Goal: Task Accomplishment & Management: Manage account settings

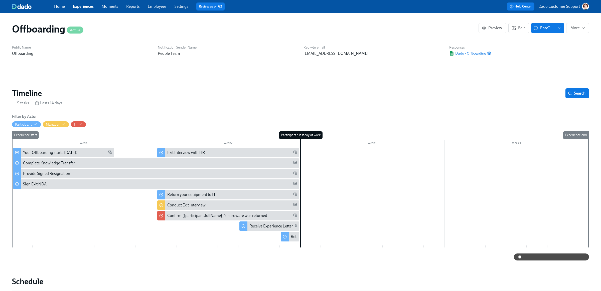
click at [157, 6] on link "Employees" at bounding box center [157, 6] width 19 height 5
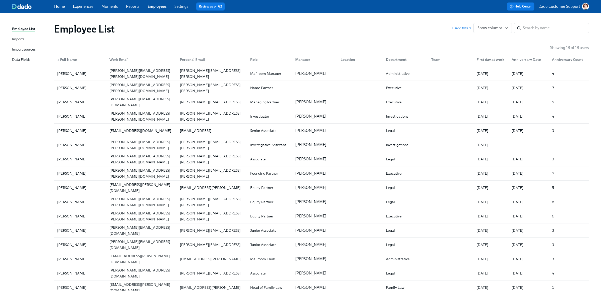
click at [29, 43] on div "Employee List Imports Import sources Data Fields" at bounding box center [33, 46] width 42 height 41
click at [28, 49] on div "Import sources" at bounding box center [24, 50] width 24 height 6
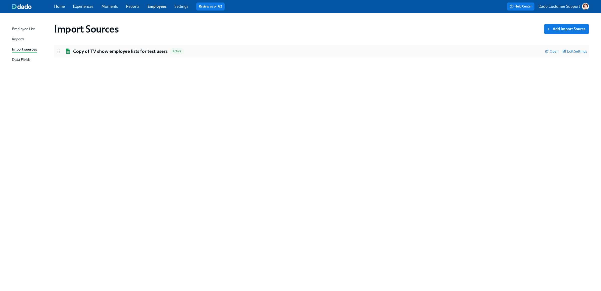
click at [122, 55] on div "Copy of TV show employee lists for test users Active Open Edit Settings" at bounding box center [321, 51] width 535 height 13
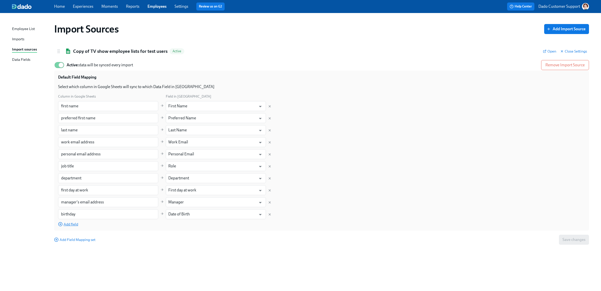
click at [70, 224] on span "Add field" at bounding box center [68, 224] width 20 height 5
click at [70, 224] on input "text" at bounding box center [108, 227] width 100 height 10
type input "LDAW"
click at [174, 229] on input "text" at bounding box center [212, 227] width 88 height 10
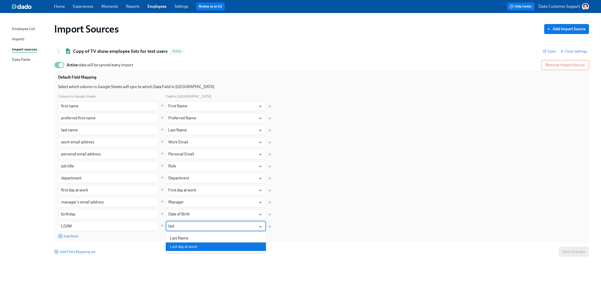
click at [194, 245] on li "Last day at work" at bounding box center [216, 247] width 100 height 9
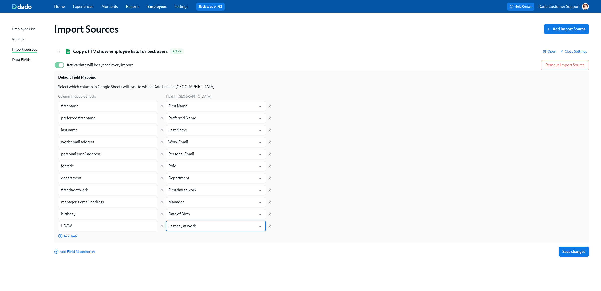
type input "Last day at work"
click at [573, 249] on button "Save changes" at bounding box center [574, 252] width 30 height 10
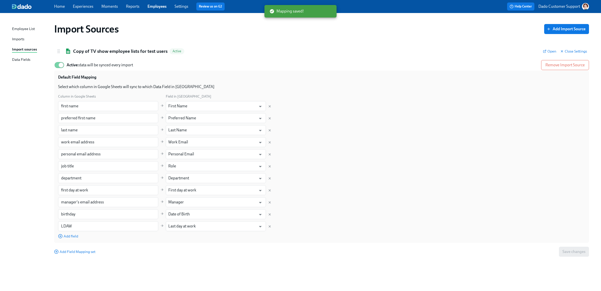
click at [80, 8] on link "Experiences" at bounding box center [83, 6] width 21 height 5
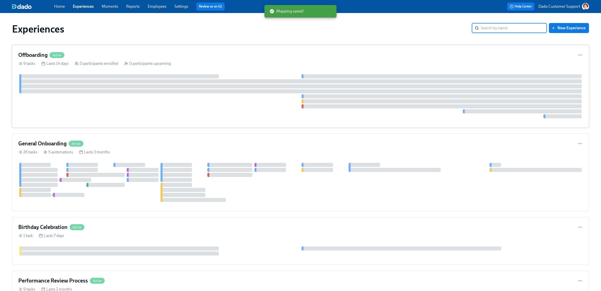
click at [77, 91] on div at bounding box center [300, 91] width 563 height 4
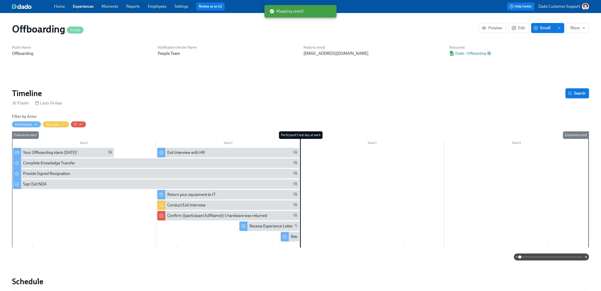
click at [154, 8] on link "Employees" at bounding box center [157, 6] width 19 height 5
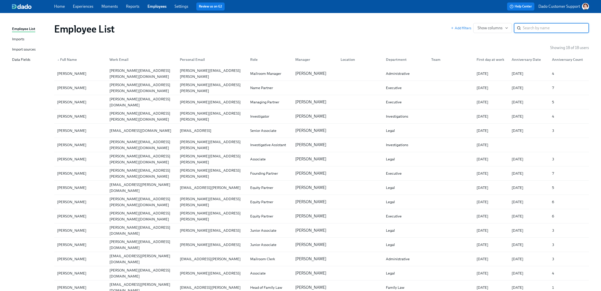
click at [21, 41] on div "Imports" at bounding box center [18, 39] width 12 height 6
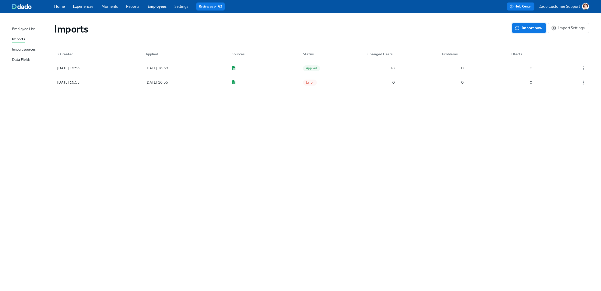
click at [526, 28] on span "Import now" at bounding box center [529, 28] width 27 height 5
click at [582, 82] on icon "button" at bounding box center [583, 82] width 5 height 5
click at [576, 82] on div "Discard" at bounding box center [575, 83] width 13 height 6
click at [98, 67] on div "2025/09/08 17:51" at bounding box center [77, 68] width 45 height 10
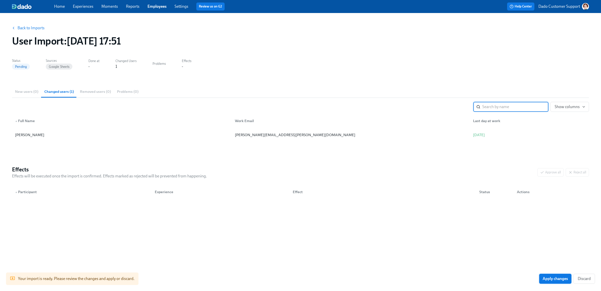
click at [558, 278] on span "Apply changes" at bounding box center [555, 279] width 25 height 5
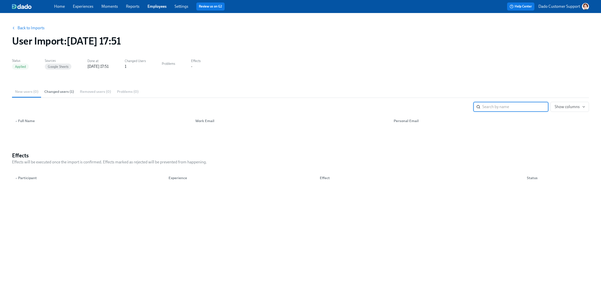
click at [36, 28] on link "Back to Imports" at bounding box center [31, 28] width 27 height 5
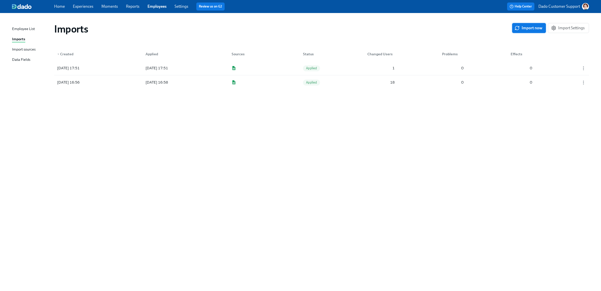
click at [534, 26] on span "Import now" at bounding box center [529, 28] width 27 height 5
click at [161, 66] on div at bounding box center [164, 68] width 45 height 10
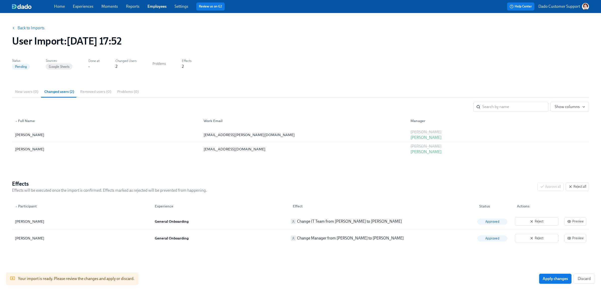
click at [548, 279] on span "Apply changes" at bounding box center [555, 279] width 25 height 5
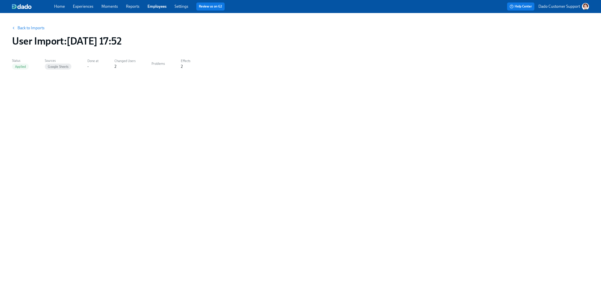
click at [28, 32] on button "Back to Imports" at bounding box center [28, 28] width 39 height 10
click at [29, 27] on link "Back to Imports" at bounding box center [31, 28] width 27 height 5
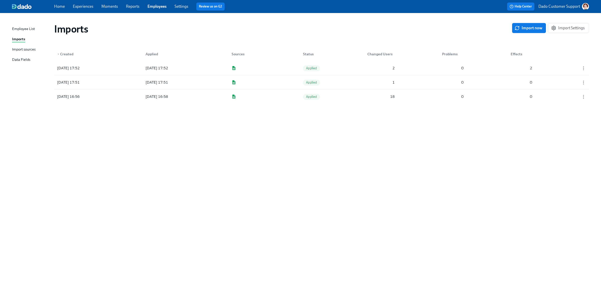
click at [531, 28] on span "Import now" at bounding box center [529, 28] width 27 height 5
click at [85, 8] on link "Experiences" at bounding box center [83, 6] width 21 height 5
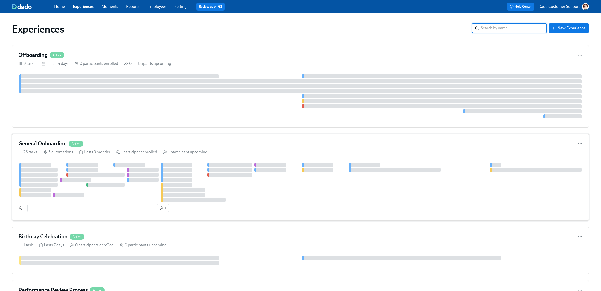
click at [92, 167] on div at bounding box center [300, 182] width 565 height 39
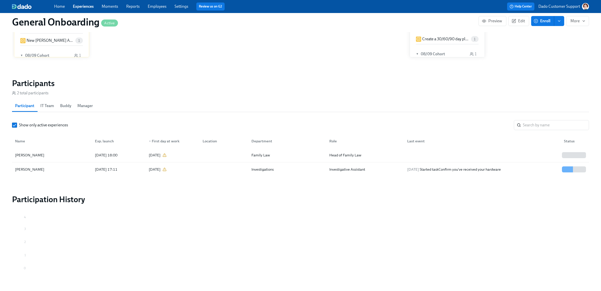
scroll to position [395, 0]
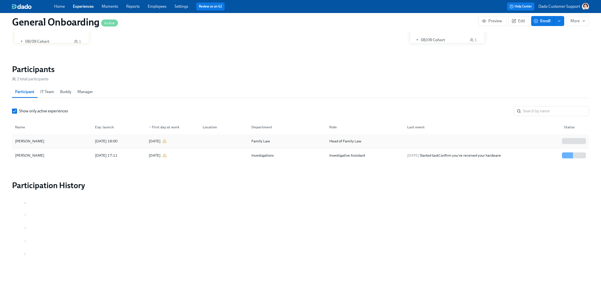
click at [40, 139] on div "Lucca Quinn" at bounding box center [52, 141] width 78 height 10
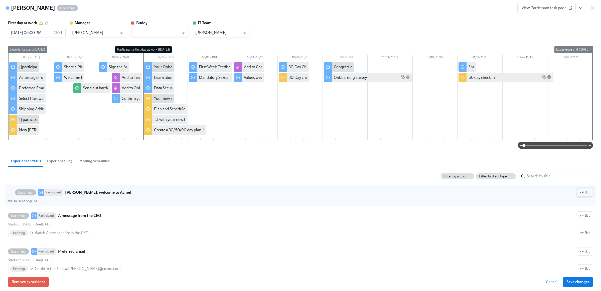
click at [582, 192] on icon "button" at bounding box center [582, 193] width 4 height 4
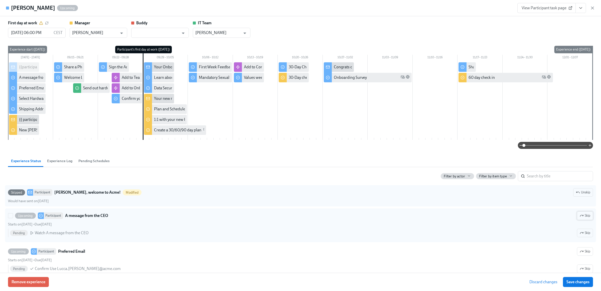
click at [585, 212] on button "Skip" at bounding box center [585, 216] width 16 height 9
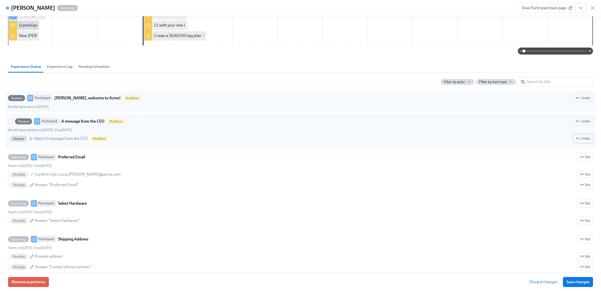
scroll to position [118, 0]
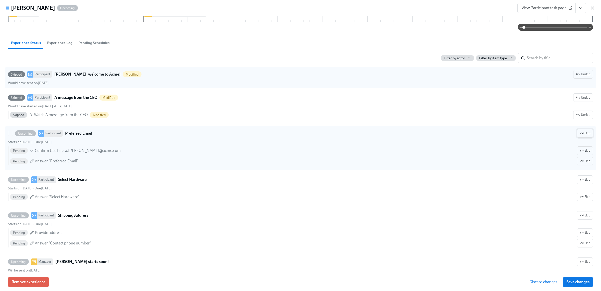
click at [588, 134] on span "Skip" at bounding box center [585, 133] width 11 height 5
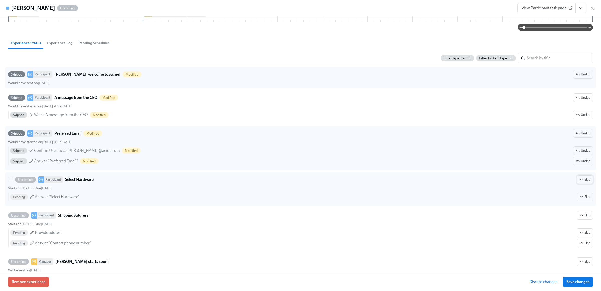
click at [586, 181] on span "Skip" at bounding box center [585, 179] width 11 height 5
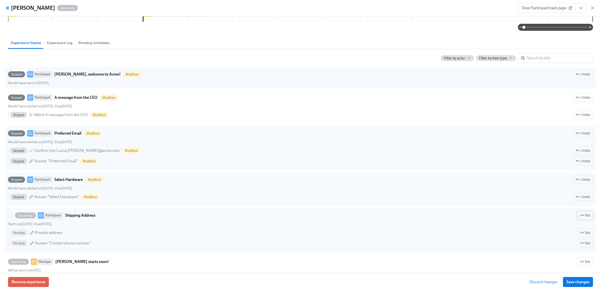
click at [581, 218] on icon "button" at bounding box center [582, 216] width 4 height 4
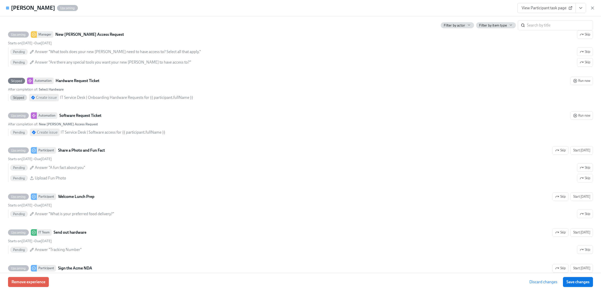
scroll to position [370, 0]
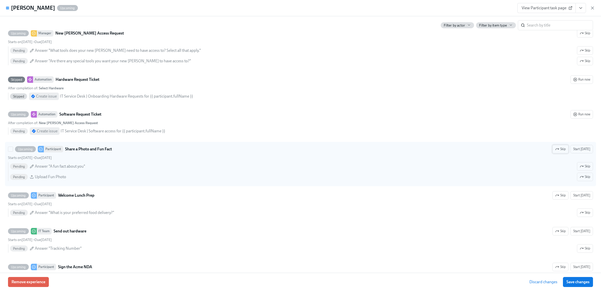
click at [565, 150] on span "Skip" at bounding box center [561, 149] width 11 height 5
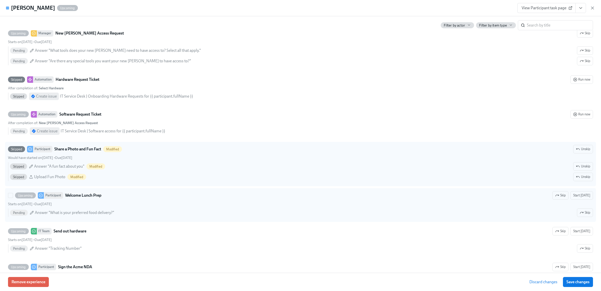
click at [559, 198] on icon "button" at bounding box center [558, 196] width 4 height 4
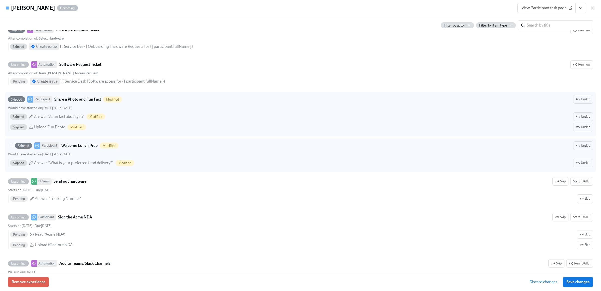
scroll to position [421, 0]
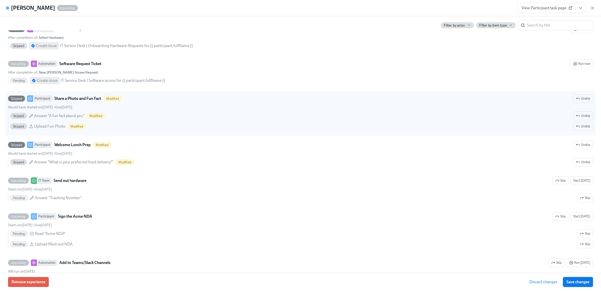
click at [583, 285] on span "Save changes" at bounding box center [578, 282] width 23 height 5
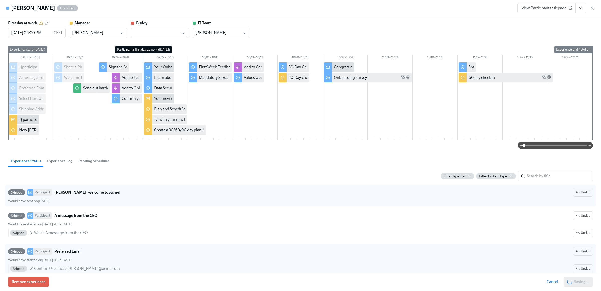
scroll to position [0, 685]
click at [593, 8] on icon "button" at bounding box center [593, 8] width 3 height 3
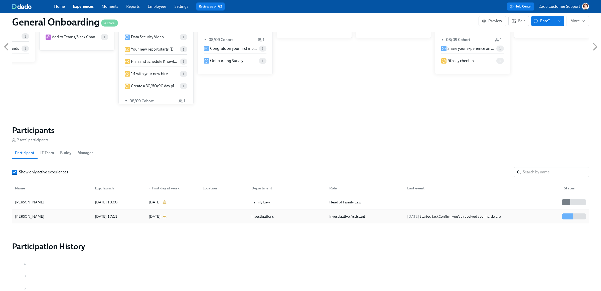
click at [50, 219] on div "Marissa Goldberg" at bounding box center [52, 217] width 78 height 10
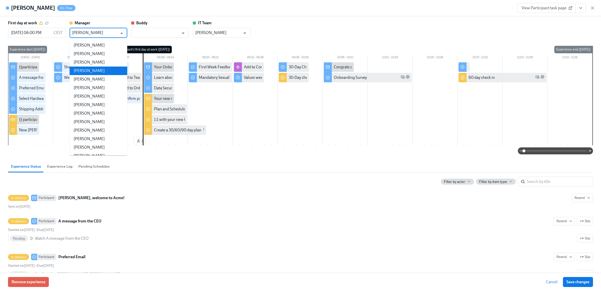
click at [86, 34] on input "Jay DiPersia" at bounding box center [94, 33] width 45 height 10
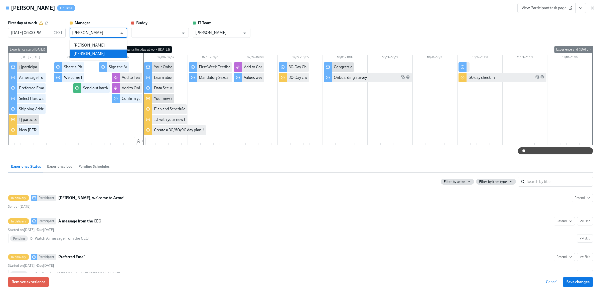
click at [89, 52] on li "Liz Reddick" at bounding box center [99, 54] width 58 height 9
type input "Liz Reddick"
click at [582, 281] on span "Save changes" at bounding box center [578, 282] width 23 height 5
type input "Liz Reddick"
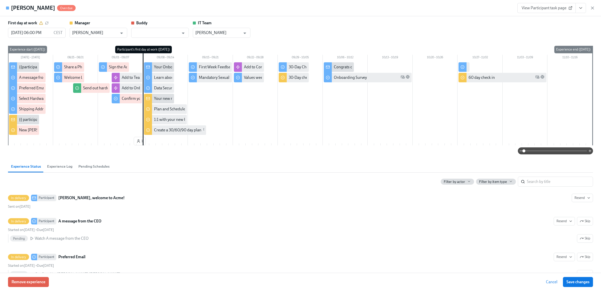
click at [581, 3] on div "View Participant task page" at bounding box center [557, 8] width 78 height 10
click at [582, 6] on button "View task page" at bounding box center [581, 8] width 11 height 10
click at [582, 6] on icon "View task page" at bounding box center [581, 8] width 5 height 5
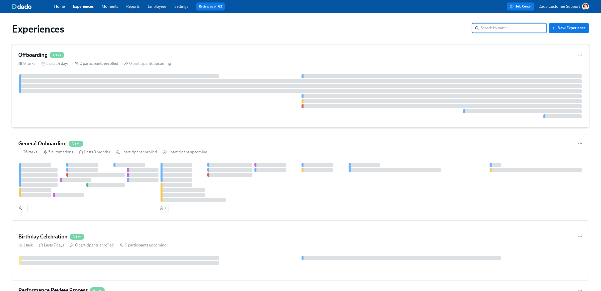
click at [90, 96] on div at bounding box center [300, 96] width 565 height 44
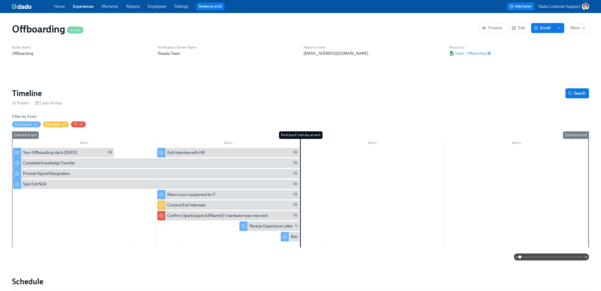
click at [548, 25] on button "Enroll" at bounding box center [542, 28] width 23 height 10
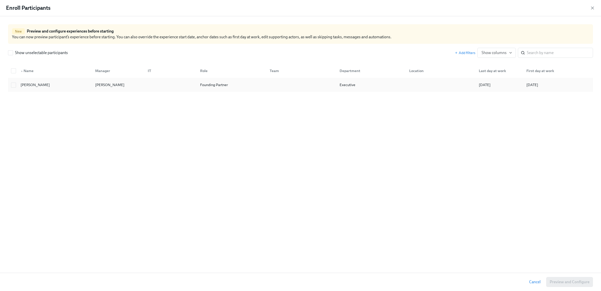
click at [328, 86] on div at bounding box center [301, 85] width 70 height 10
checkbox input "true"
click at [556, 284] on span "Preview and Configure (1)" at bounding box center [566, 282] width 45 height 5
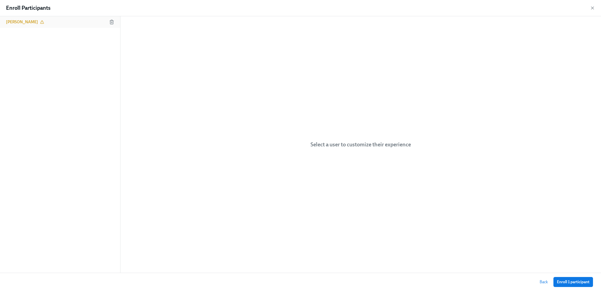
click at [36, 25] on div "[PERSON_NAME]" at bounding box center [25, 22] width 38 height 6
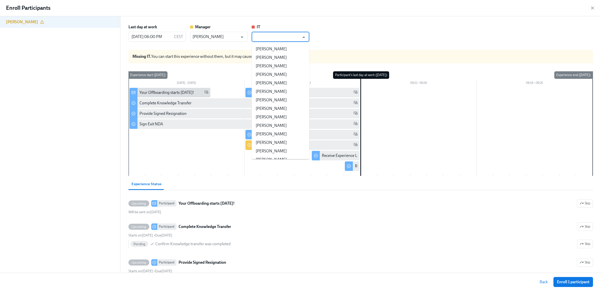
click at [269, 36] on input "text" at bounding box center [276, 37] width 45 height 10
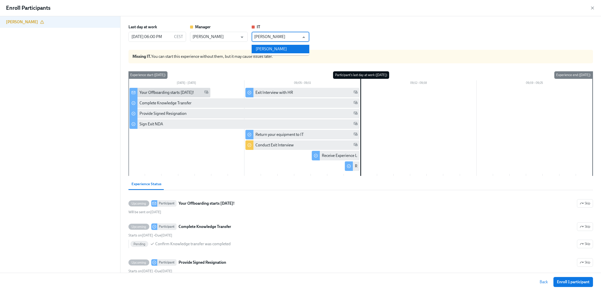
click at [291, 51] on li "Jay DiPersia" at bounding box center [281, 49] width 58 height 9
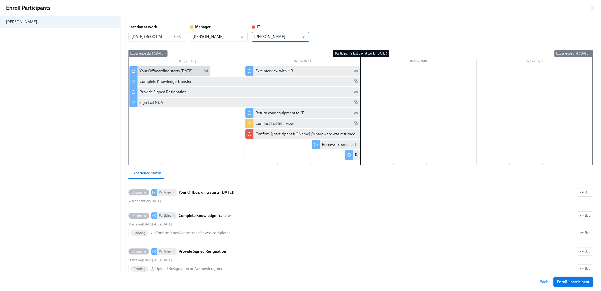
type input "Jay DiPersia"
click at [584, 281] on span "Enroll 1 participant" at bounding box center [573, 282] width 33 height 5
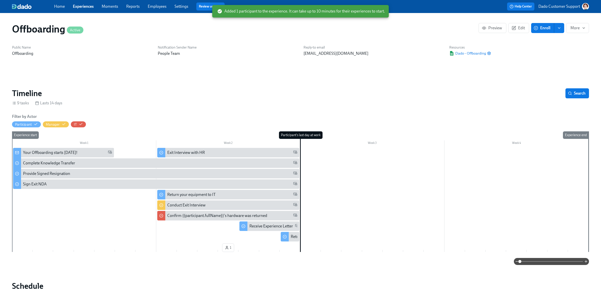
click at [85, 7] on link "Experiences" at bounding box center [83, 6] width 21 height 5
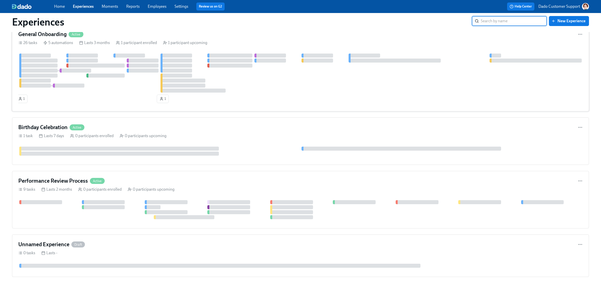
scroll to position [120, 0]
click at [116, 115] on div "Offboarding Active 9 tasks Lasts 14 days 0 participants enrolled 1 participant …" at bounding box center [300, 100] width 577 height 351
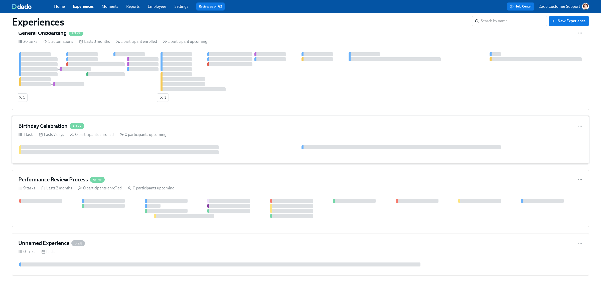
click at [114, 123] on div "Birthday Celebration Active" at bounding box center [300, 127] width 565 height 8
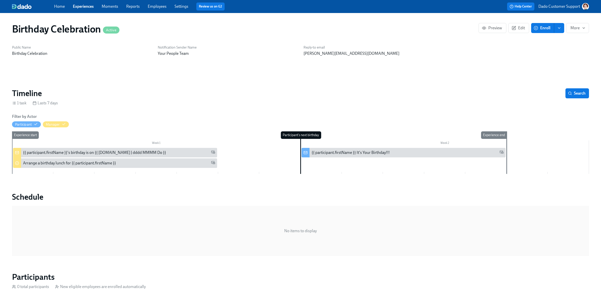
click at [538, 30] on button "Enroll" at bounding box center [542, 28] width 23 height 10
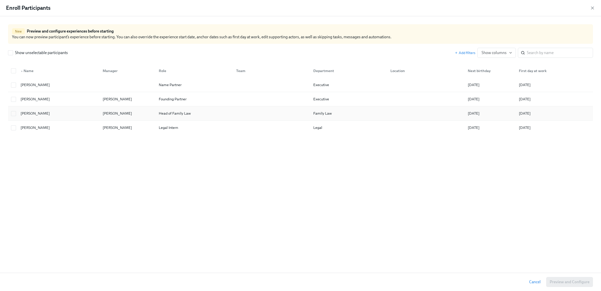
click at [473, 114] on div "12/09/2025" at bounding box center [474, 114] width 16 height 6
checkbox input "true"
click at [574, 281] on span "Preview and Configure (1)" at bounding box center [566, 282] width 45 height 5
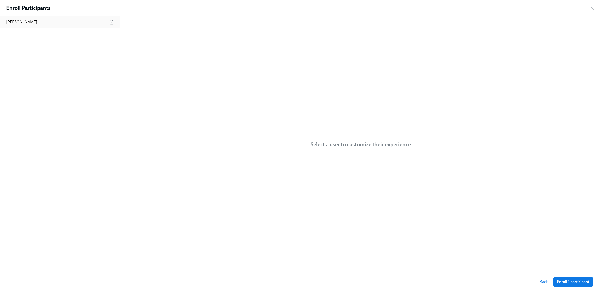
click at [55, 24] on div "[PERSON_NAME]" at bounding box center [60, 22] width 120 height 12
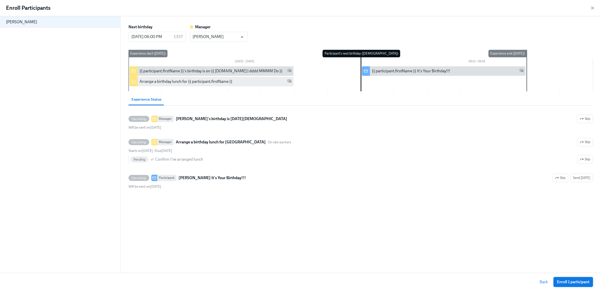
click at [578, 282] on span "Enroll 1 participant" at bounding box center [573, 282] width 33 height 5
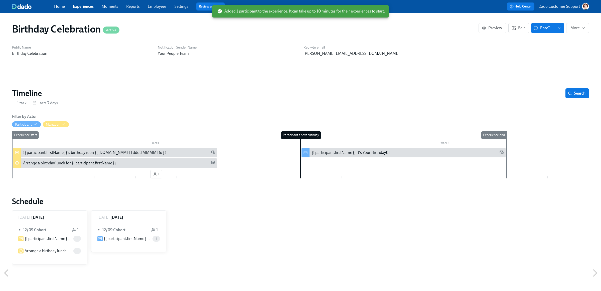
click at [75, 9] on span "Experiences" at bounding box center [83, 7] width 21 height 6
click at [79, 8] on link "Experiences" at bounding box center [83, 6] width 21 height 5
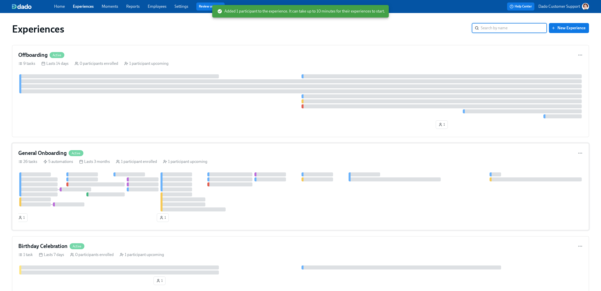
scroll to position [153, 0]
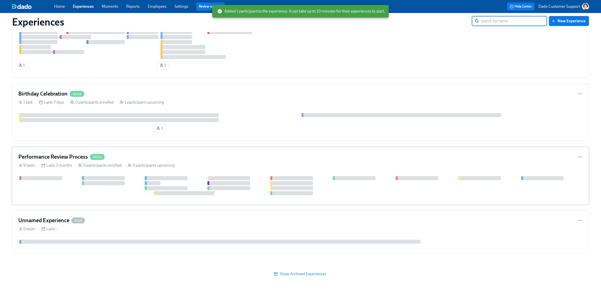
click at [68, 186] on div at bounding box center [300, 185] width 565 height 19
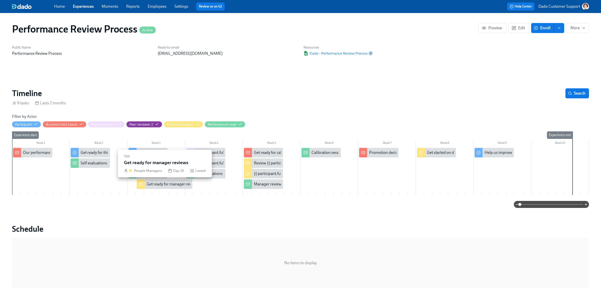
click at [157, 185] on div "Get ready for manager reviews" at bounding box center [173, 185] width 52 height 6
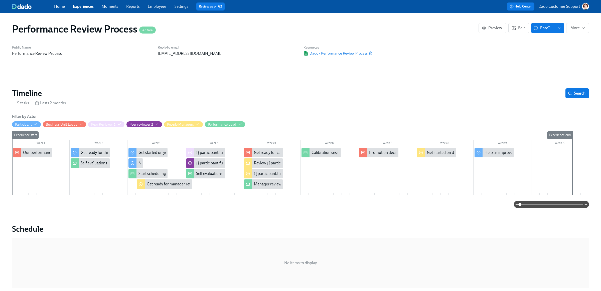
click at [541, 29] on span "Enroll" at bounding box center [543, 28] width 16 height 5
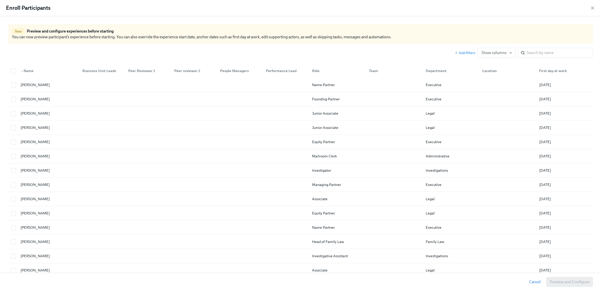
click at [232, 70] on div "People Managers" at bounding box center [234, 71] width 33 height 6
click at [232, 70] on div "▲ People Managers" at bounding box center [236, 71] width 36 height 6
click at [232, 70] on div "▼ People Managers" at bounding box center [236, 71] width 36 height 6
click at [593, 7] on icon "button" at bounding box center [593, 8] width 3 height 3
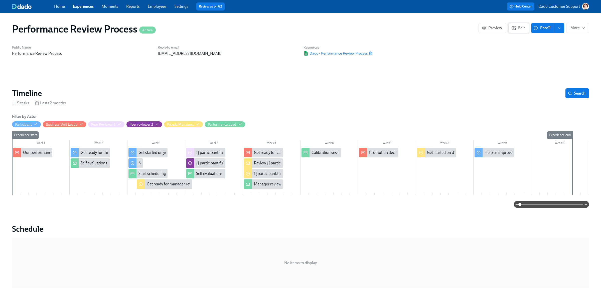
click at [520, 27] on span "Edit" at bounding box center [519, 28] width 12 height 5
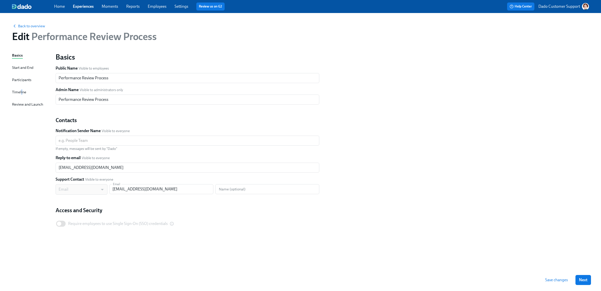
click at [21, 91] on div "Timeline" at bounding box center [19, 92] width 14 height 6
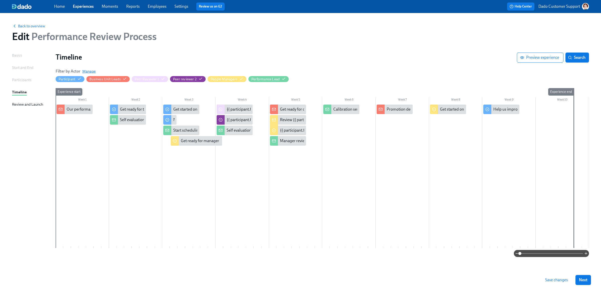
click at [89, 70] on span "Manage" at bounding box center [88, 71] width 13 height 5
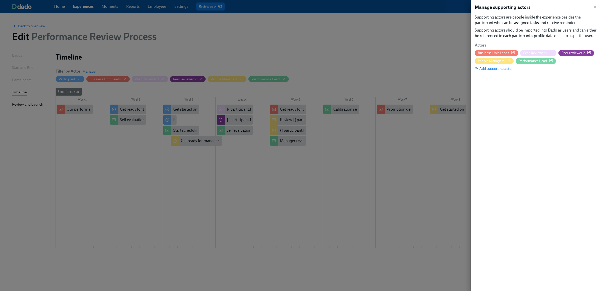
click at [510, 60] on icon "button" at bounding box center [509, 61] width 4 height 4
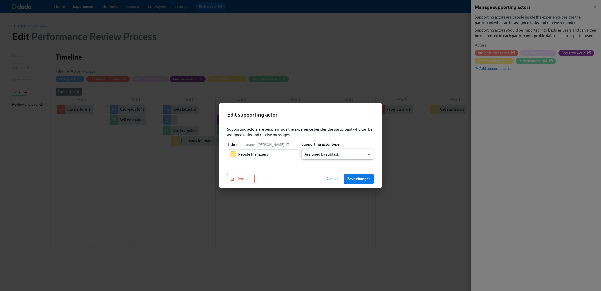
click at [340, 154] on body "Home Experiences Moments Reports Employees Settings Review us on G2 Help Center…" at bounding box center [300, 145] width 601 height 291
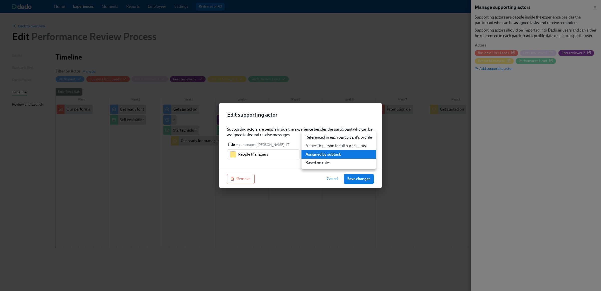
click at [329, 136] on li "Referenced in each participant's profile" at bounding box center [339, 137] width 74 height 9
type input "user"
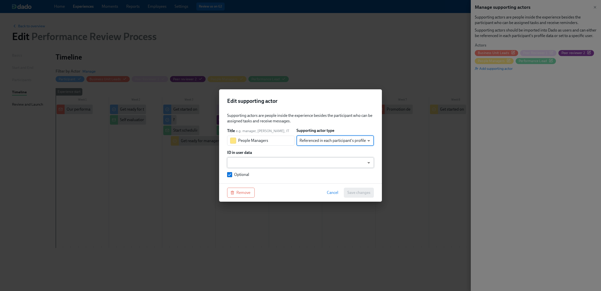
click at [297, 165] on body "Home Experiences Moments Reports Employees Settings Review us on G2 Help Center…" at bounding box center [300, 145] width 601 height 291
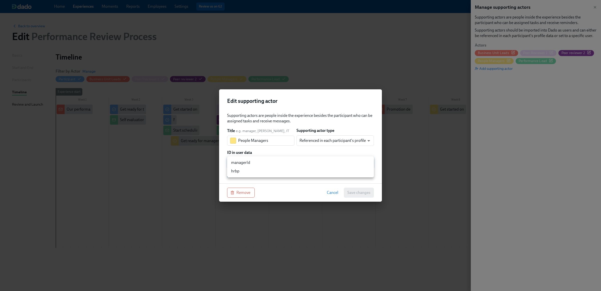
click at [292, 164] on li "managerId" at bounding box center [300, 163] width 147 height 9
type input "managerId"
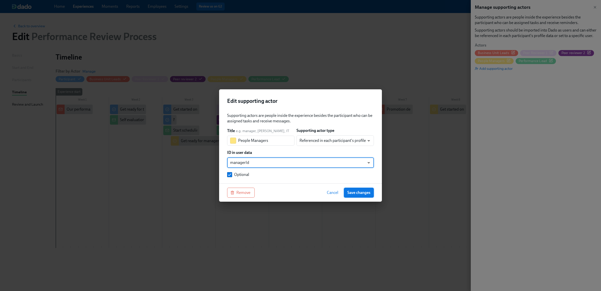
click at [360, 193] on span "Save changes" at bounding box center [359, 192] width 23 height 5
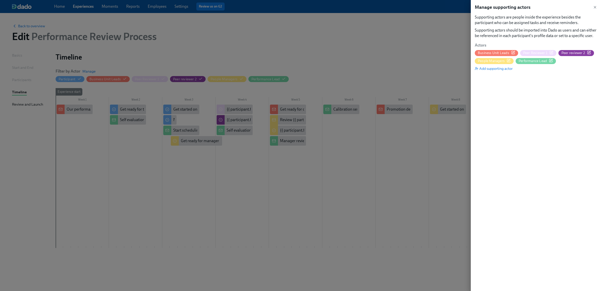
click at [360, 193] on div at bounding box center [300, 145] width 601 height 291
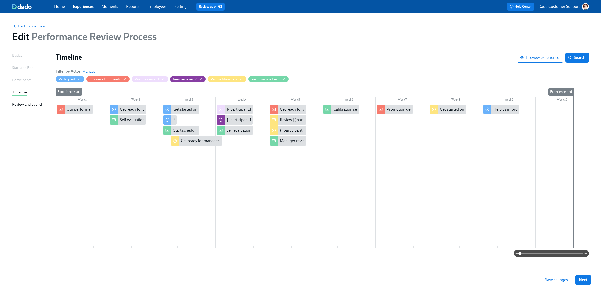
click at [569, 281] on button "Save changes" at bounding box center [557, 280] width 30 height 10
click at [32, 22] on div "Back to overview Edit Performance Review Process" at bounding box center [300, 33] width 585 height 28
click at [36, 27] on span "Back to overview" at bounding box center [28, 26] width 33 height 5
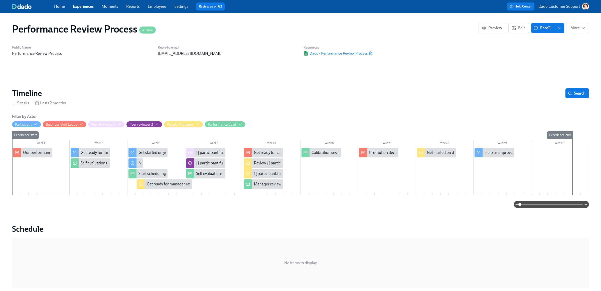
click at [542, 27] on span "Enroll" at bounding box center [543, 28] width 16 height 5
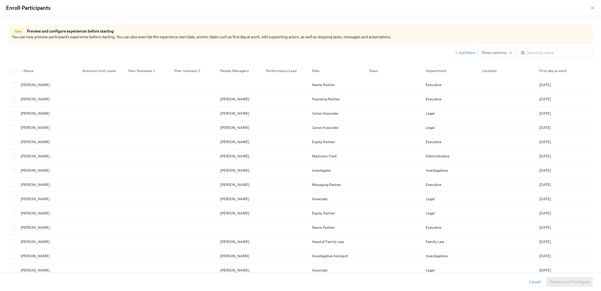
click at [234, 71] on div "People Managers" at bounding box center [234, 71] width 33 height 6
click at [234, 71] on div "▲ People Managers" at bounding box center [236, 71] width 36 height 6
click at [11, 113] on input "checkbox" at bounding box center [13, 114] width 5 height 5
checkbox input "true"
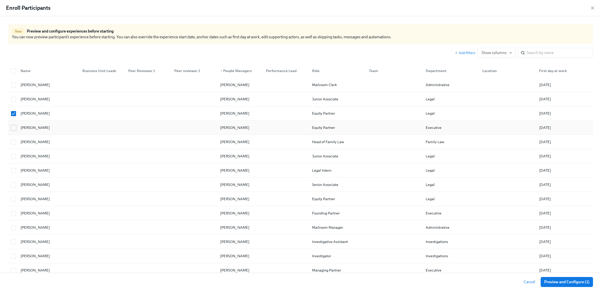
click at [13, 127] on input "checkbox" at bounding box center [13, 128] width 5 height 5
checkbox input "true"
click at [12, 145] on input "checkbox" at bounding box center [13, 142] width 5 height 5
checkbox input "true"
click at [14, 157] on input "checkbox" at bounding box center [13, 156] width 5 height 5
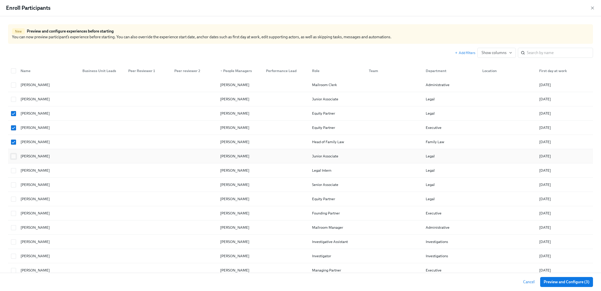
checkbox input "true"
click at [13, 170] on input "checkbox" at bounding box center [13, 171] width 5 height 5
checkbox input "true"
click at [14, 184] on input "checkbox" at bounding box center [13, 185] width 5 height 5
checkbox input "true"
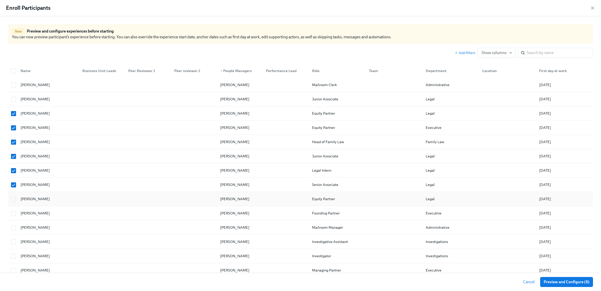
click at [13, 204] on div at bounding box center [13, 199] width 8 height 10
checkbox input "true"
click at [14, 214] on input "checkbox" at bounding box center [13, 213] width 5 height 5
click at [16, 216] on input "checkbox" at bounding box center [13, 213] width 5 height 5
checkbox input "false"
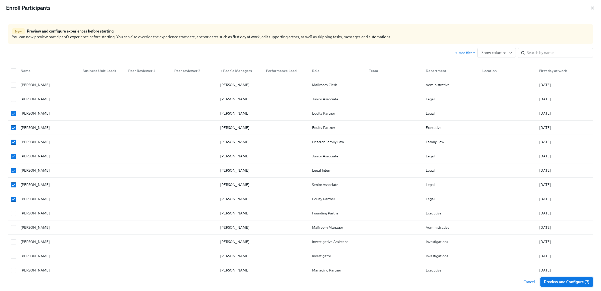
click at [556, 285] on span "Preview and Configure (7)" at bounding box center [567, 282] width 46 height 5
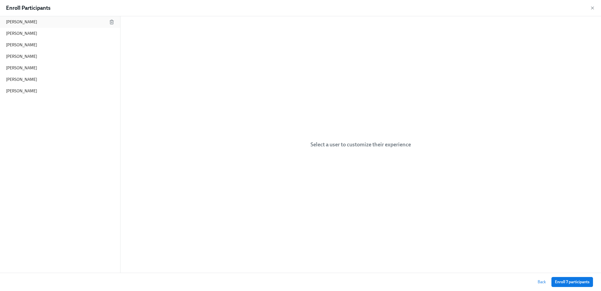
click at [56, 20] on div "Liz Lawrence" at bounding box center [60, 22] width 120 height 12
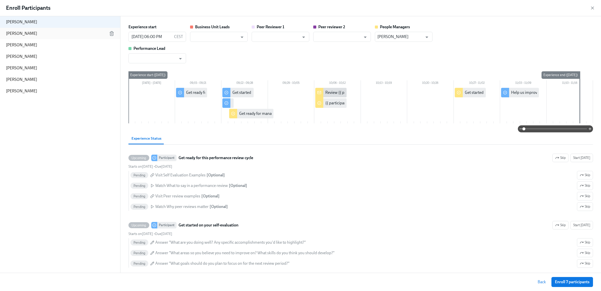
click at [44, 32] on div "Diane Lockhart" at bounding box center [60, 34] width 120 height 12
click at [39, 43] on div "Lucca Quinn" at bounding box center [60, 45] width 120 height 12
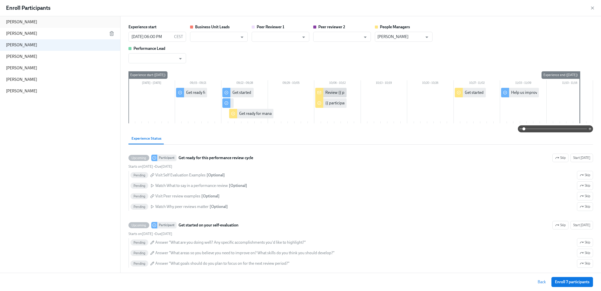
click at [67, 23] on div "Liz Lawrence" at bounding box center [60, 22] width 120 height 12
click at [155, 40] on input "09/08/2025 06:00 PM" at bounding box center [151, 37] width 44 height 10
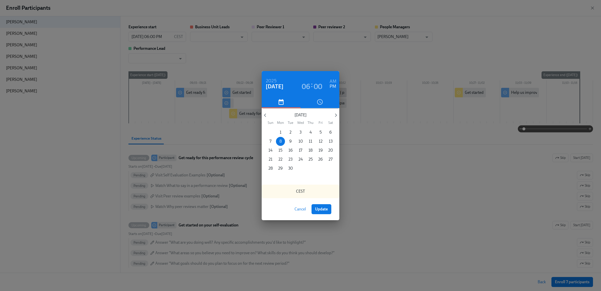
click at [334, 80] on h6 "AM" at bounding box center [333, 82] width 7 height 8
click at [322, 214] on button "Update" at bounding box center [322, 209] width 20 height 10
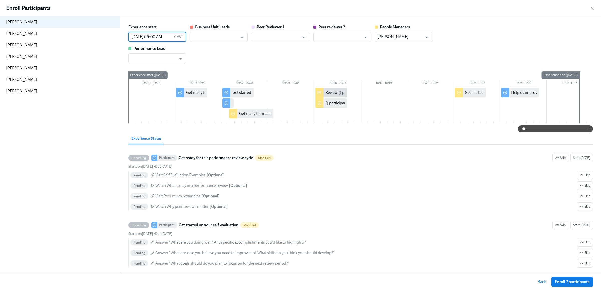
click at [149, 32] on input "09/08/2025 06:00 AM" at bounding box center [151, 37] width 44 height 10
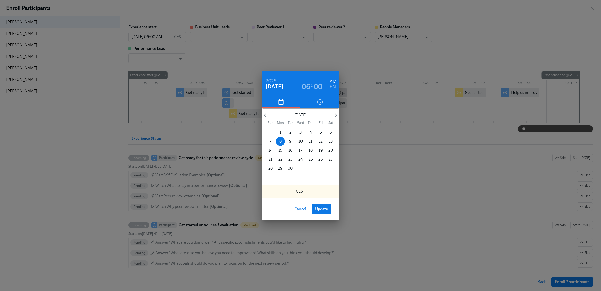
click at [332, 85] on h6 "PM" at bounding box center [333, 87] width 7 height 8
click at [325, 210] on span "Update" at bounding box center [321, 209] width 13 height 5
type input "09/08/2025 06:00 PM"
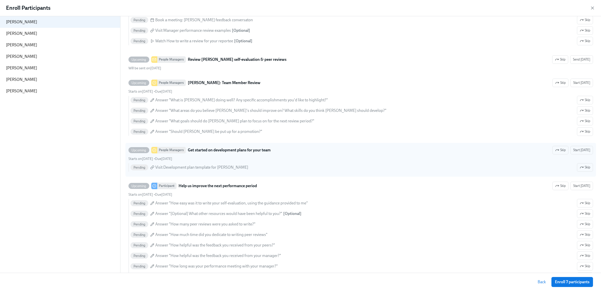
scroll to position [325, 0]
click at [584, 151] on button "Start today" at bounding box center [582, 151] width 23 height 9
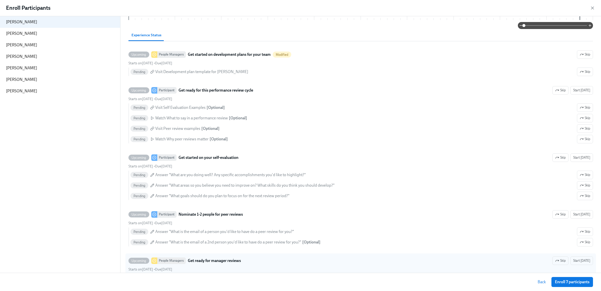
scroll to position [0, 0]
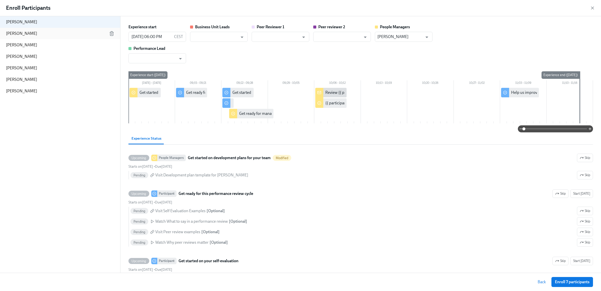
click at [49, 31] on div "Diane Lockhart" at bounding box center [60, 34] width 120 height 12
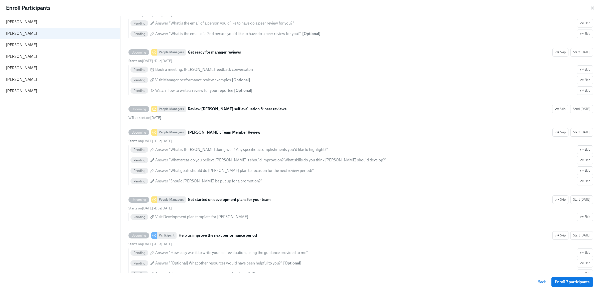
scroll to position [326, 0]
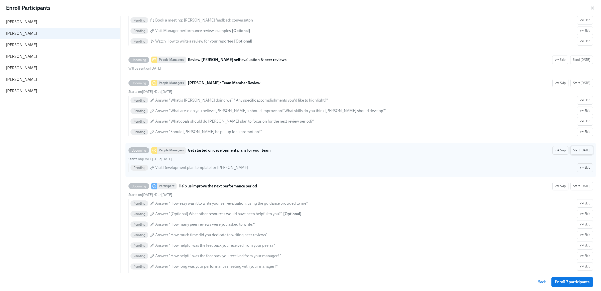
click at [582, 153] on span "Start today" at bounding box center [582, 150] width 17 height 5
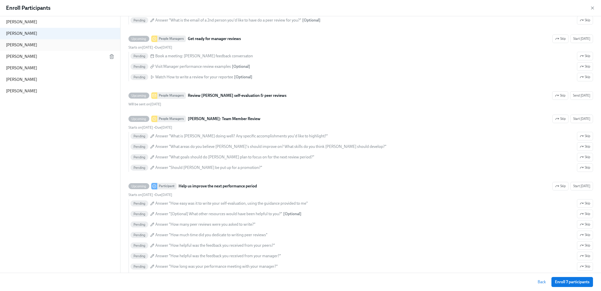
click at [49, 46] on div "Lucca Quinn" at bounding box center [60, 45] width 120 height 12
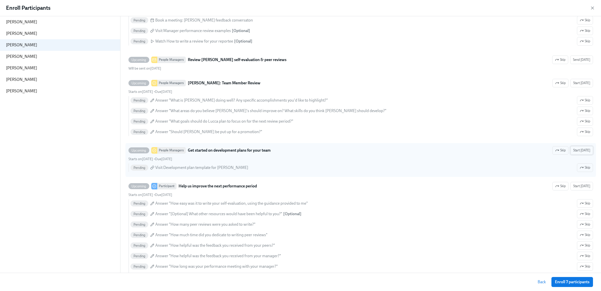
click at [580, 152] on span "Start today" at bounding box center [582, 150] width 17 height 5
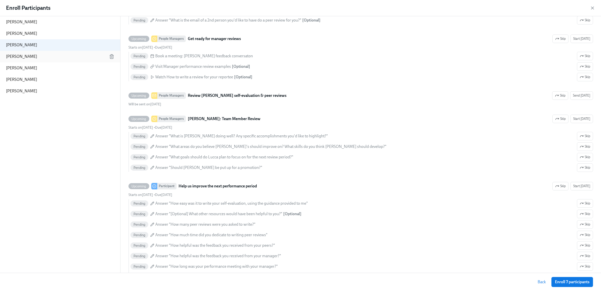
click at [63, 51] on div "Carmen Moyo" at bounding box center [60, 57] width 120 height 12
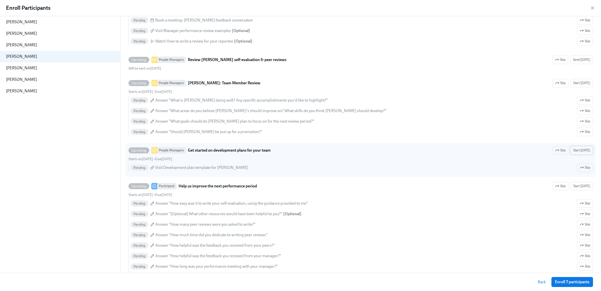
click at [585, 153] on span "Start today" at bounding box center [582, 150] width 17 height 5
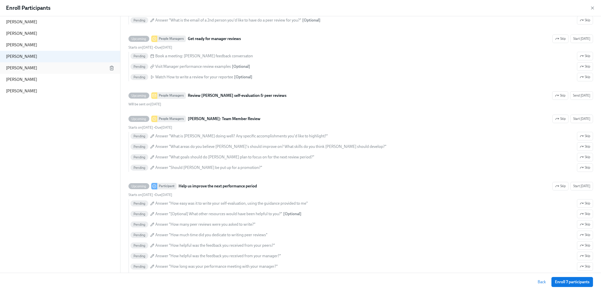
click at [38, 65] on div "Maya Rindell" at bounding box center [60, 68] width 120 height 12
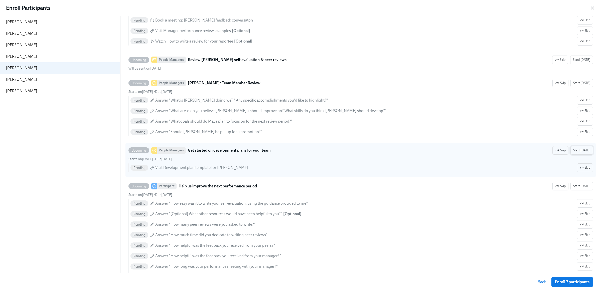
click at [584, 153] on span "Start today" at bounding box center [582, 150] width 17 height 5
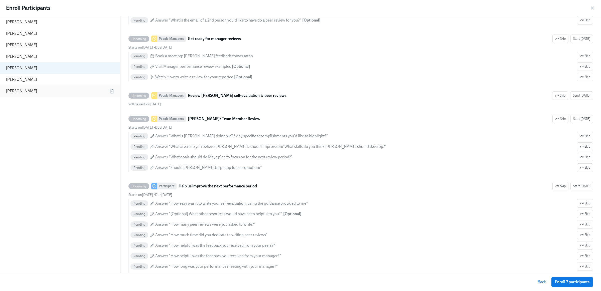
click at [80, 88] on div "Tasha Lawson" at bounding box center [60, 91] width 120 height 12
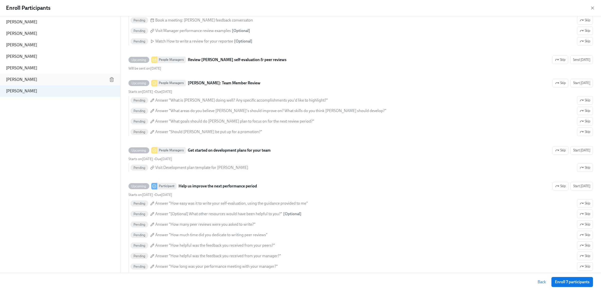
click at [79, 80] on div "Tariq El-Jasser" at bounding box center [60, 80] width 120 height 12
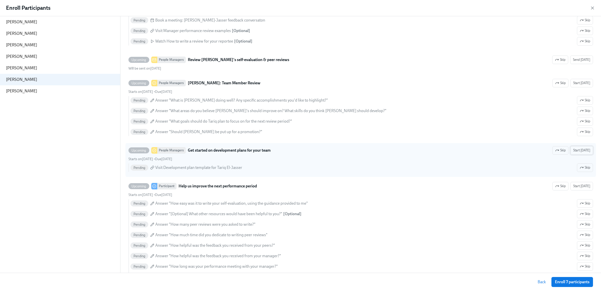
click at [585, 152] on span "Start today" at bounding box center [582, 150] width 17 height 5
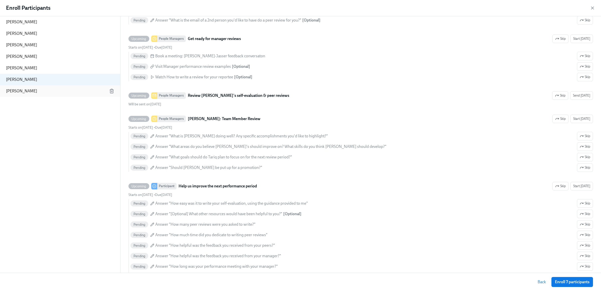
click at [62, 90] on div "Tasha Lawson" at bounding box center [60, 91] width 120 height 12
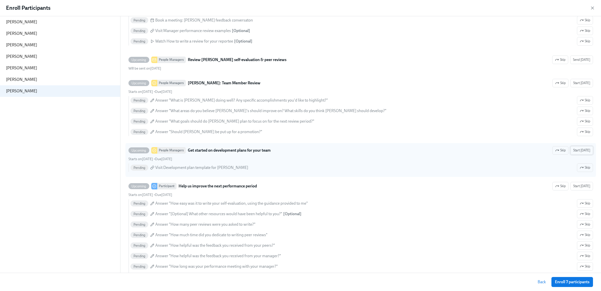
click at [587, 151] on span "Start today" at bounding box center [582, 150] width 17 height 5
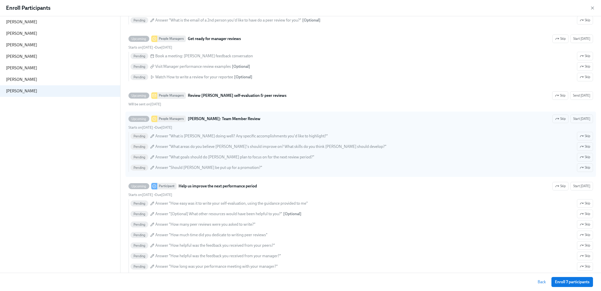
scroll to position [0, 0]
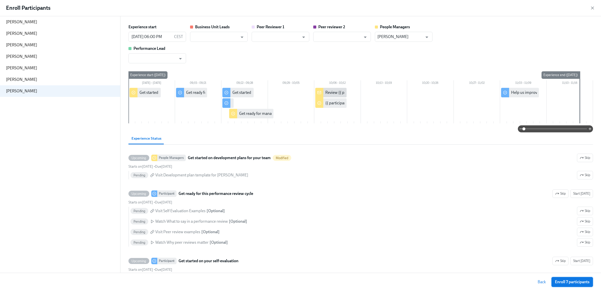
click at [558, 278] on button "Enroll 7 participants" at bounding box center [573, 282] width 42 height 10
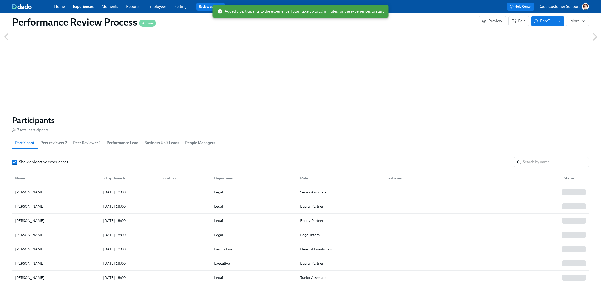
scroll to position [391, 0]
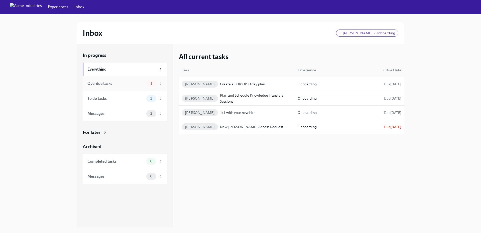
click at [125, 85] on div "Overdue tasks" at bounding box center [115, 84] width 57 height 6
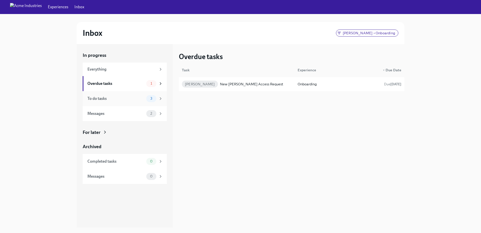
click at [116, 95] on div "To do tasks 3" at bounding box center [124, 98] width 75 height 7
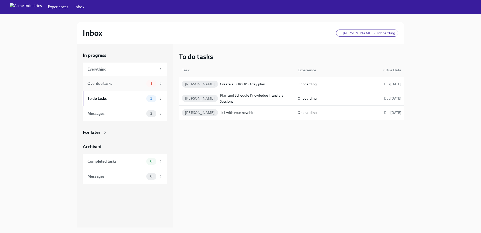
click at [114, 77] on div "Overdue tasks 1" at bounding box center [125, 83] width 84 height 15
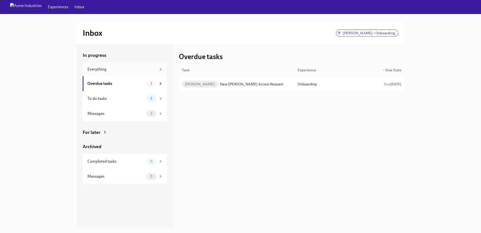
click at [114, 70] on div "Everything" at bounding box center [121, 70] width 69 height 6
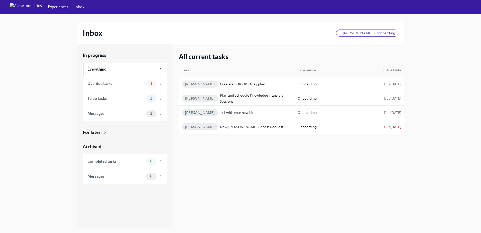
click at [98, 130] on div "For later" at bounding box center [92, 132] width 18 height 7
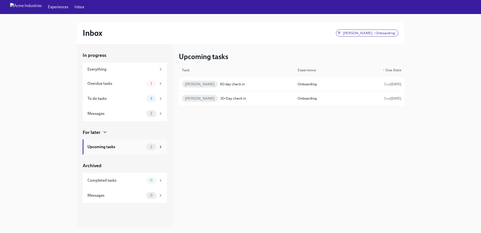
click at [95, 147] on div "Upcoming tasks" at bounding box center [115, 147] width 57 height 6
click at [93, 129] on div "For later" at bounding box center [92, 132] width 18 height 7
click at [173, 143] on div "In progress Everything Overdue tasks 1 To do tasks 3 Messages 2 For later Upcom…" at bounding box center [241, 136] width 328 height 184
click at [294, 93] on div "Marissa Goldberg 30-Day check in Onboarding Due Oct 4th" at bounding box center [292, 98] width 226 height 14
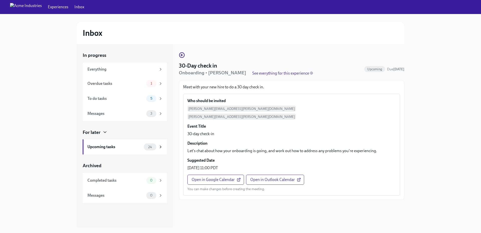
click at [177, 56] on div "In progress Everything Overdue tasks 1 To do tasks 5 Messages 3 For later Upcom…" at bounding box center [241, 136] width 328 height 184
click at [181, 55] on icon "button" at bounding box center [181, 55] width 1 height 2
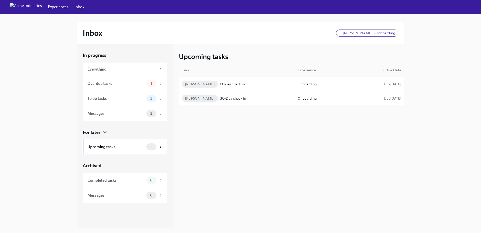
click at [237, 68] on div "Task" at bounding box center [237, 70] width 114 height 10
click at [349, 35] on div "[PERSON_NAME] • Onboarding" at bounding box center [367, 33] width 62 height 7
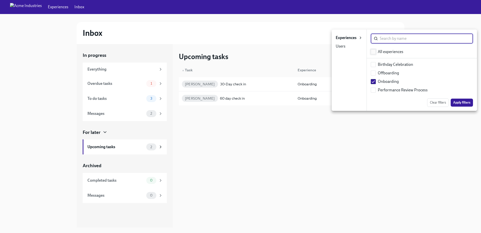
click at [373, 49] on span at bounding box center [373, 51] width 5 height 5
checkbox input "true"
checkbox input "false"
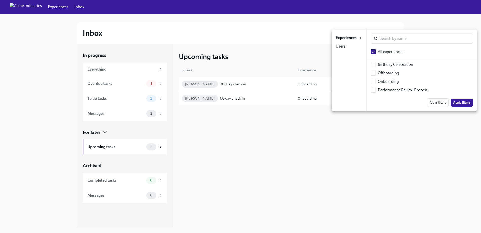
click at [342, 46] on div "Users" at bounding box center [341, 47] width 10 height 6
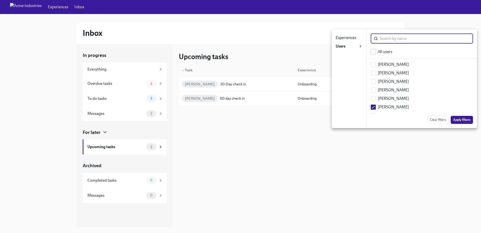
click at [371, 53] on span at bounding box center [373, 51] width 5 height 5
checkbox input "true"
checkbox input "false"
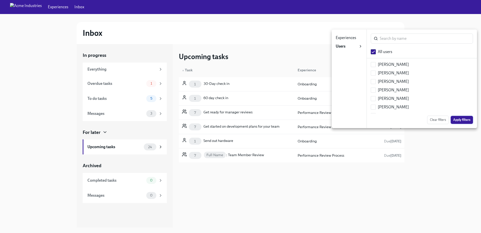
click at [460, 118] on span "Apply filters" at bounding box center [461, 120] width 17 height 5
click at [462, 119] on span "Apply filters" at bounding box center [461, 120] width 17 height 5
click at [460, 118] on span "Apply filters" at bounding box center [461, 120] width 17 height 5
click at [384, 195] on div at bounding box center [240, 116] width 481 height 233
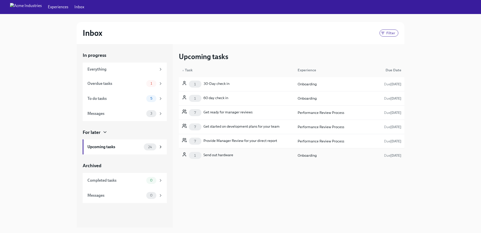
click at [210, 160] on div "1 Send out hardware" at bounding box center [237, 156] width 114 height 10
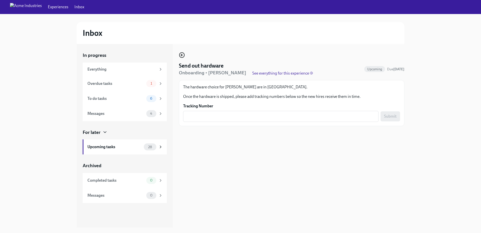
click at [184, 52] on icon "button" at bounding box center [182, 55] width 6 height 6
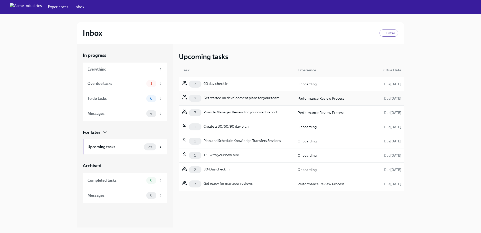
click at [234, 102] on div "7 Get started on development plans for your team" at bounding box center [237, 98] width 114 height 10
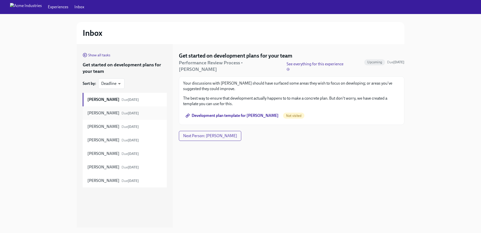
click at [106, 113] on strong "Diane Lockhart" at bounding box center [103, 114] width 32 height 6
click at [100, 125] on strong "Liz Lawrence" at bounding box center [103, 127] width 32 height 6
click at [83, 55] on icon "button" at bounding box center [85, 55] width 5 height 5
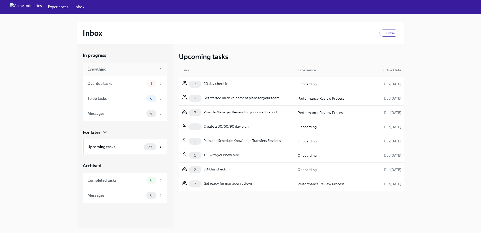
click at [104, 70] on div "Everything" at bounding box center [121, 70] width 69 height 6
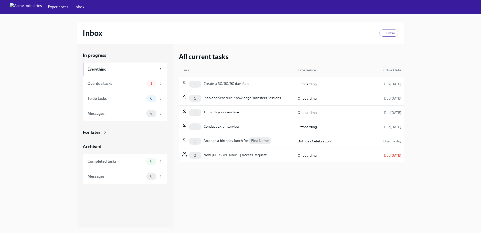
click at [283, 33] on div "Inbox Filter" at bounding box center [241, 33] width 316 height 10
click at [239, 96] on div "Plan and Schedule Knowledge Transfers Sessions" at bounding box center [241, 98] width 77 height 7
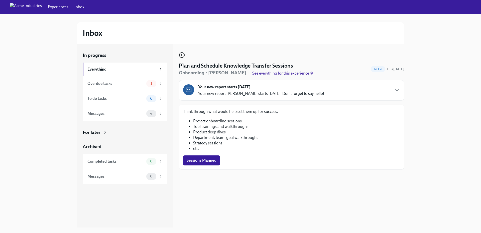
click at [182, 53] on icon "button" at bounding box center [182, 55] width 6 height 6
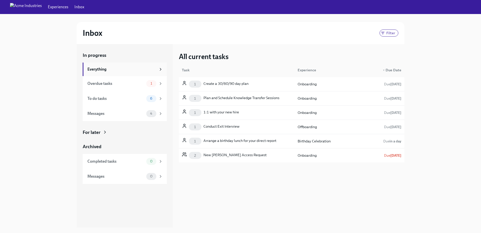
click at [105, 67] on div "Everything" at bounding box center [121, 70] width 69 height 6
click at [111, 129] on div "In progress Everything Overdue tasks 1 To do tasks 6 Messages 4 For later Archi…" at bounding box center [125, 118] width 84 height 132
click at [103, 133] on icon at bounding box center [104, 132] width 5 height 5
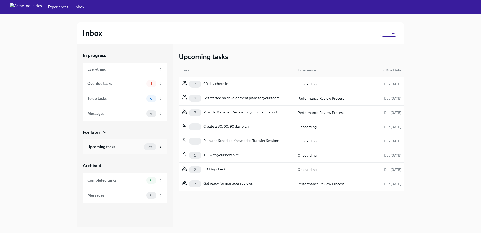
click at [109, 147] on div "Upcoming tasks" at bounding box center [114, 147] width 54 height 6
click at [231, 182] on div "Get ready for manager reviews" at bounding box center [227, 184] width 49 height 7
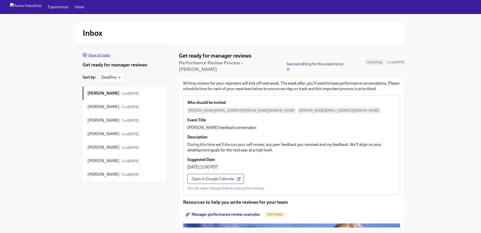
click at [85, 52] on link "Show all tasks" at bounding box center [97, 55] width 28 height 6
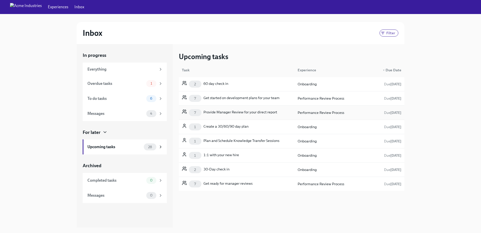
click at [237, 111] on div "Provide Manager Review for your direct report" at bounding box center [240, 112] width 74 height 7
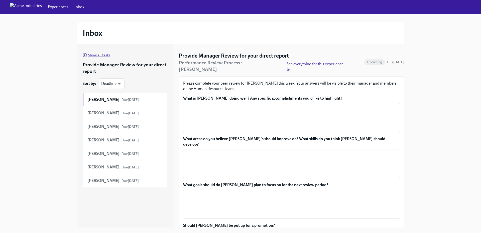
click at [97, 53] on span "Show all tasks" at bounding box center [97, 55] width 28 height 5
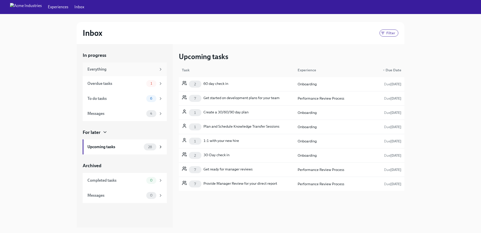
click at [121, 67] on div "Everything" at bounding box center [121, 70] width 69 height 6
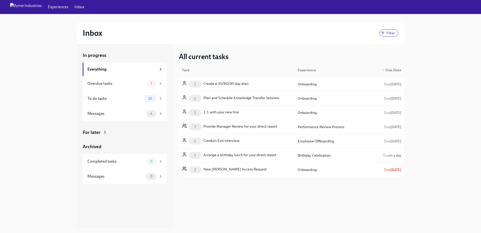
click at [392, 68] on div "▼ Due Date" at bounding box center [392, 70] width 23 height 6
click at [32, 104] on div "In progress Everything Overdue tasks 1 To do tasks 14 Messages 4 For later Arch…" at bounding box center [240, 136] width 465 height 184
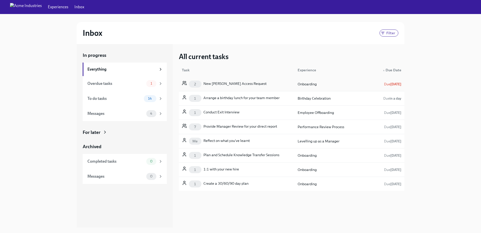
click at [223, 81] on div "New Joiner Access Request" at bounding box center [234, 84] width 63 height 7
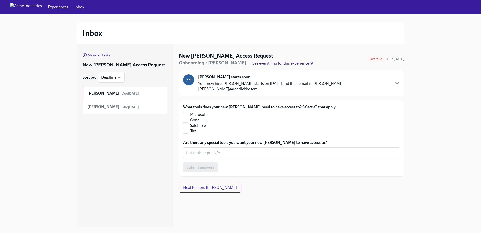
click at [280, 61] on p "See everything for this experience" at bounding box center [282, 64] width 61 height 6
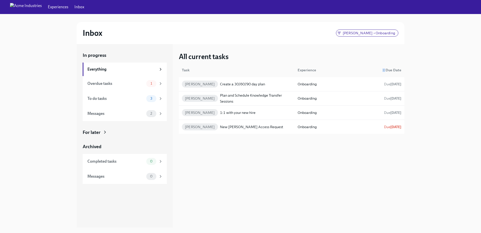
click at [384, 69] on span "▼" at bounding box center [384, 70] width 3 height 3
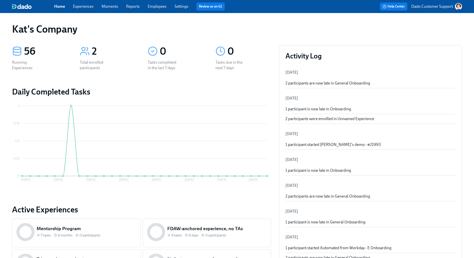
click at [81, 6] on link "Experiences" at bounding box center [83, 6] width 21 height 5
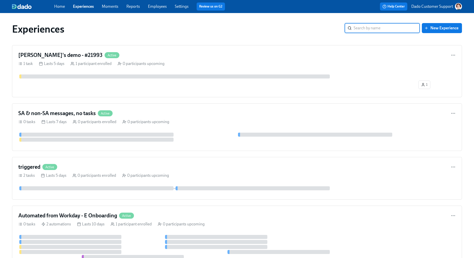
click at [429, 3] on div "Help Center Dado Customer Support" at bounding box center [360, 7] width 204 height 8
click at [424, 8] on p "Dado Customer Support" at bounding box center [432, 7] width 42 height 6
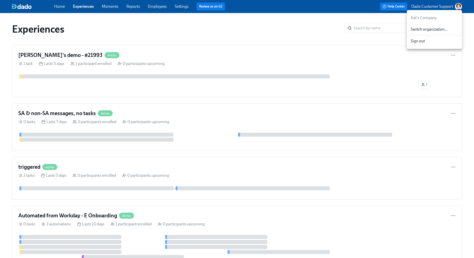
click at [423, 29] on span "Switch organization..." at bounding box center [433, 30] width 47 height 6
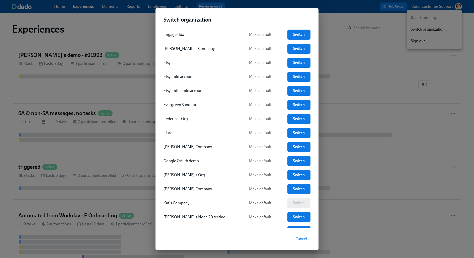
scroll to position [696, 0]
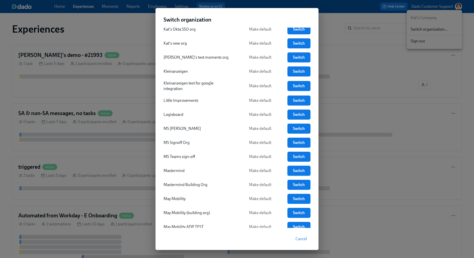
click at [306, 169] on span "Switch" at bounding box center [299, 170] width 16 height 5
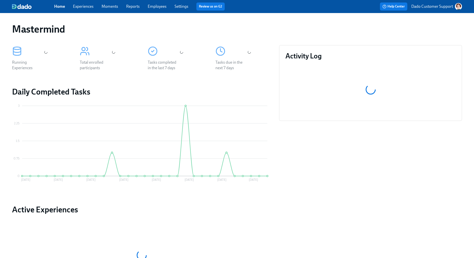
click at [89, 4] on link "Experiences" at bounding box center [83, 6] width 21 height 5
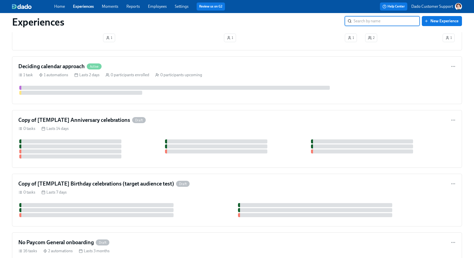
scroll to position [221, 0]
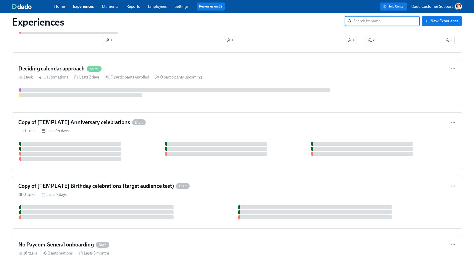
click at [185, 6] on link "Settings" at bounding box center [182, 6] width 14 height 5
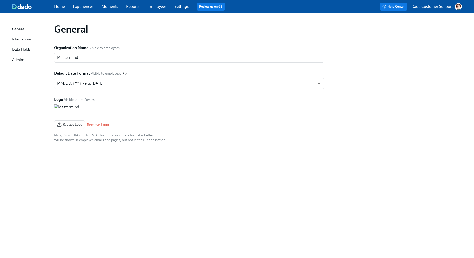
click at [21, 48] on div "Data Fields" at bounding box center [21, 50] width 18 height 6
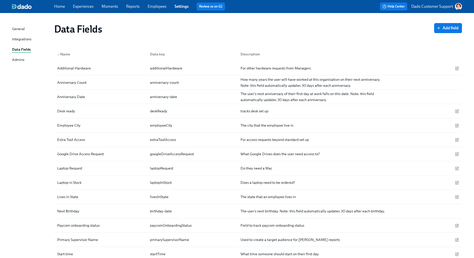
click at [227, 35] on div "Data Fields Add field" at bounding box center [257, 29] width 415 height 20
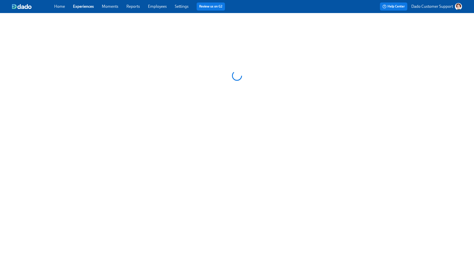
click at [85, 5] on link "Experiences" at bounding box center [83, 6] width 21 height 5
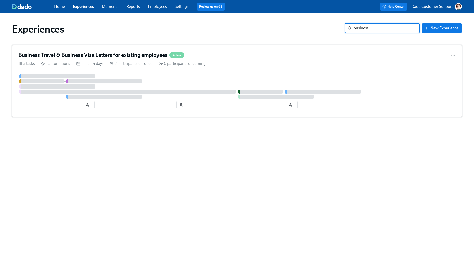
type input "business"
click at [94, 63] on div "Lasts 14 days" at bounding box center [89, 64] width 27 height 6
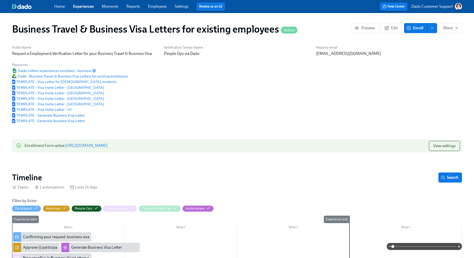
scroll to position [95, 0]
